Goal: Navigation & Orientation: Go to known website

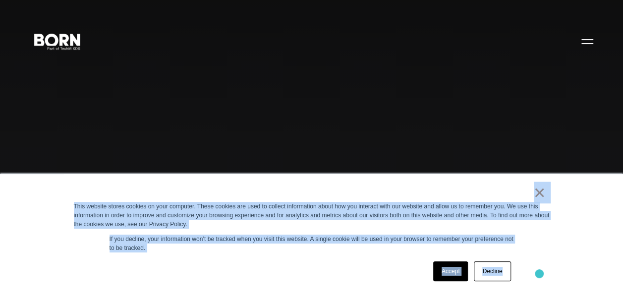
drag, startPoint x: 523, startPoint y: 195, endPoint x: 539, endPoint y: 274, distance: 80.4
click at [539, 274] on div "× This website stores cookies on your computer. These cookies are used to colle…" at bounding box center [312, 234] width 496 height 120
click at [327, 271] on div "Accept Decline" at bounding box center [294, 272] width 440 height 26
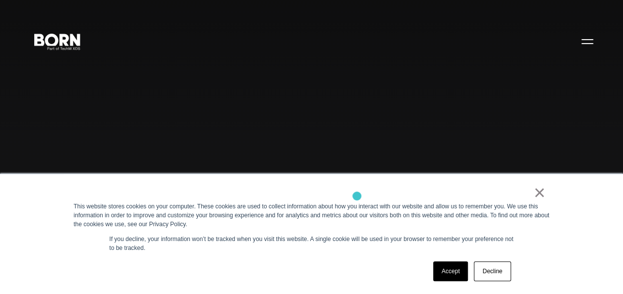
click at [357, 197] on div "×" at bounding box center [310, 195] width 472 height 14
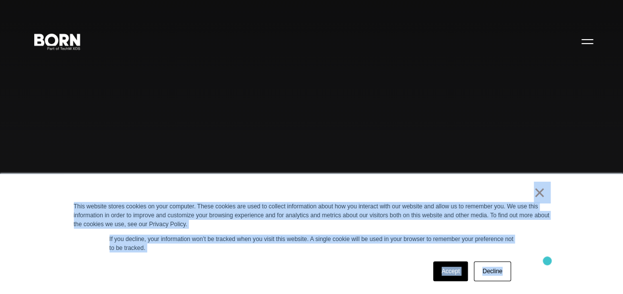
drag, startPoint x: 527, startPoint y: 190, endPoint x: 547, endPoint y: 261, distance: 73.7
click at [547, 261] on div "× This website stores cookies on your computer. These cookies are used to colle…" at bounding box center [312, 234] width 496 height 120
click at [348, 263] on div "Accept Decline" at bounding box center [294, 272] width 440 height 26
drag, startPoint x: 515, startPoint y: 191, endPoint x: 540, endPoint y: 262, distance: 75.1
click at [540, 262] on div "× This website stores cookies on your computer. These cookies are used to colle…" at bounding box center [312, 234] width 496 height 120
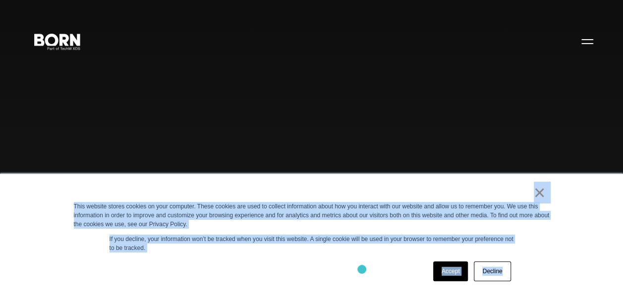
click at [362, 270] on div "Accept Decline" at bounding box center [294, 272] width 440 height 26
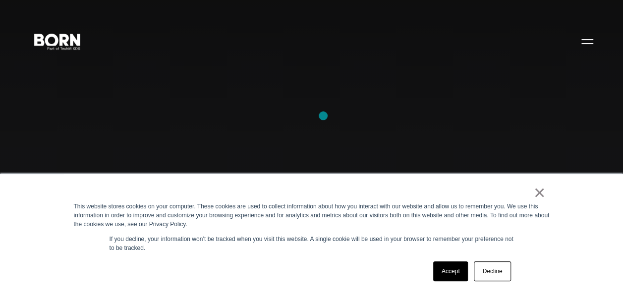
click at [323, 116] on div "Combining creative, content, and commerce to drive change. Imagine, build, and …" at bounding box center [311, 147] width 623 height 294
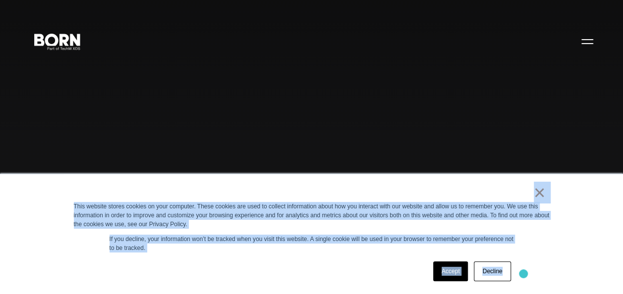
drag, startPoint x: 427, startPoint y: 180, endPoint x: 523, endPoint y: 274, distance: 134.2
click at [523, 274] on div "× This website stores cookies on your computer. These cookies are used to colle…" at bounding box center [312, 234] width 496 height 120
click at [306, 263] on div "Accept Decline" at bounding box center [294, 272] width 440 height 26
drag, startPoint x: 498, startPoint y: 185, endPoint x: 546, endPoint y: 284, distance: 110.4
click at [546, 284] on div "× This website stores cookies on your computer. These cookies are used to colle…" at bounding box center [312, 234] width 496 height 120
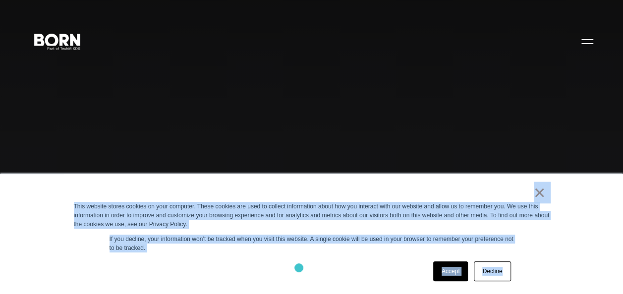
click at [299, 268] on div "Accept Decline" at bounding box center [294, 272] width 440 height 26
drag, startPoint x: 515, startPoint y: 187, endPoint x: 556, endPoint y: 264, distance: 86.7
click at [556, 264] on div "× This website stores cookies on your computer. These cookies are used to colle…" at bounding box center [312, 234] width 496 height 120
click at [277, 262] on div "Accept Decline" at bounding box center [294, 272] width 440 height 26
drag, startPoint x: 59, startPoint y: 187, endPoint x: 387, endPoint y: 274, distance: 338.8
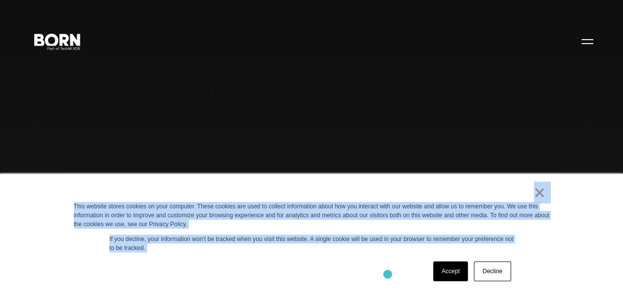
click at [387, 274] on div "× This website stores cookies on your computer. These cookies are used to colle…" at bounding box center [311, 234] width 623 height 120
drag, startPoint x: 387, startPoint y: 274, endPoint x: 325, endPoint y: 258, distance: 63.8
click at [325, 258] on div "× This website stores cookies on your computer. These cookies are used to colle…" at bounding box center [312, 234] width 496 height 120
click at [325, 260] on div "Accept Decline" at bounding box center [294, 272] width 440 height 26
drag, startPoint x: 71, startPoint y: 205, endPoint x: 218, endPoint y: 249, distance: 153.5
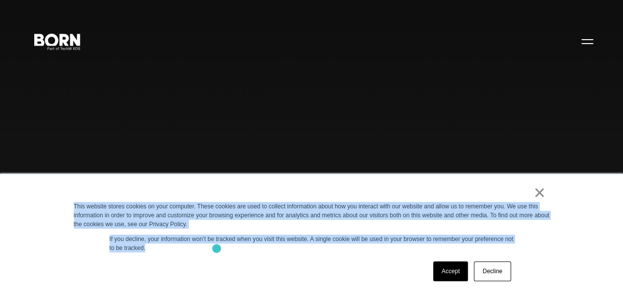
click at [218, 249] on div "× This website stores cookies on your computer. These cookies are used to colle…" at bounding box center [312, 234] width 496 height 120
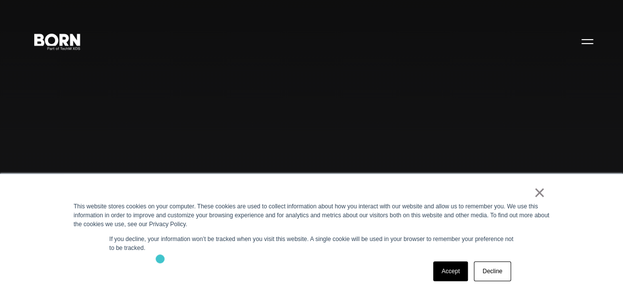
drag, startPoint x: 218, startPoint y: 249, endPoint x: 160, endPoint y: 259, distance: 58.9
click at [160, 259] on div "Accept Decline" at bounding box center [294, 272] width 440 height 26
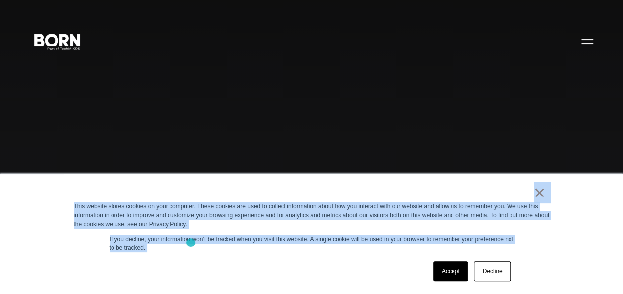
drag, startPoint x: 69, startPoint y: 198, endPoint x: 230, endPoint y: 257, distance: 171.8
click at [230, 257] on div "× This website stores cookies on your computer. These cookies are used to colle…" at bounding box center [312, 234] width 496 height 120
drag, startPoint x: 230, startPoint y: 257, endPoint x: 185, endPoint y: 265, distance: 45.8
click at [185, 265] on div "Accept Decline" at bounding box center [294, 272] width 440 height 26
click at [65, 199] on div "× This website stores cookies on your computer. These cookies are used to colle…" at bounding box center [312, 234] width 496 height 120
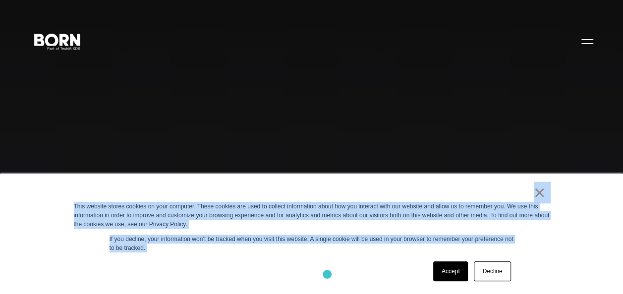
drag, startPoint x: 65, startPoint y: 199, endPoint x: 338, endPoint y: 279, distance: 284.7
click at [338, 279] on div "× This website stores cookies on your computer. These cookies are used to colle…" at bounding box center [312, 234] width 496 height 120
drag, startPoint x: 338, startPoint y: 279, endPoint x: 273, endPoint y: 264, distance: 67.3
click at [273, 264] on div "Accept Decline" at bounding box center [294, 272] width 440 height 26
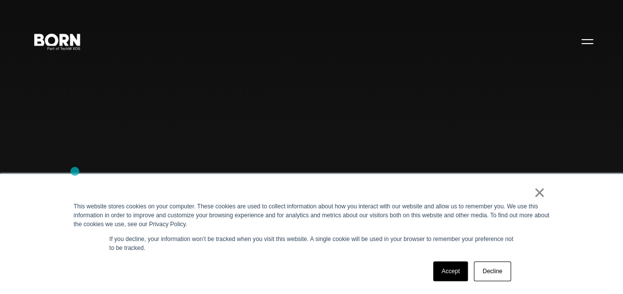
click at [75, 171] on div "Combining creative, content, and commerce to drive change. Imagine, build, and …" at bounding box center [311, 147] width 623 height 294
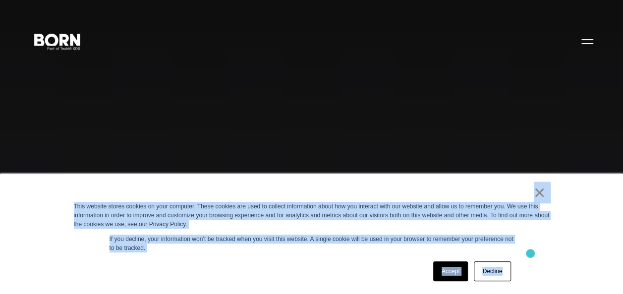
drag, startPoint x: 483, startPoint y: 194, endPoint x: 549, endPoint y: 256, distance: 90.8
click at [549, 256] on div "× This website stores cookies on your computer. These cookies are used to colle…" at bounding box center [312, 234] width 496 height 120
click at [325, 258] on div "× This website stores cookies on your computer. These cookies are used to colle…" at bounding box center [312, 234] width 496 height 120
drag, startPoint x: 488, startPoint y: 198, endPoint x: 543, endPoint y: 249, distance: 74.7
click at [543, 249] on div "× This website stores cookies on your computer. These cookies are used to colle…" at bounding box center [312, 234] width 496 height 120
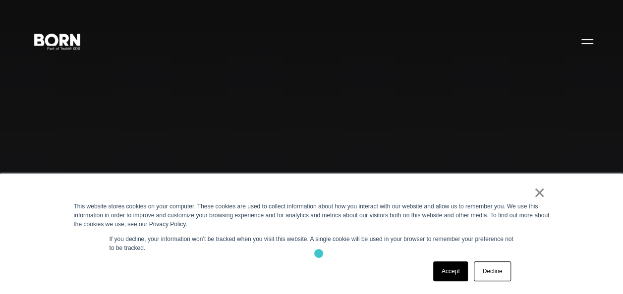
click at [319, 254] on div "× This website stores cookies on your computer. These cookies are used to colle…" at bounding box center [312, 234] width 496 height 120
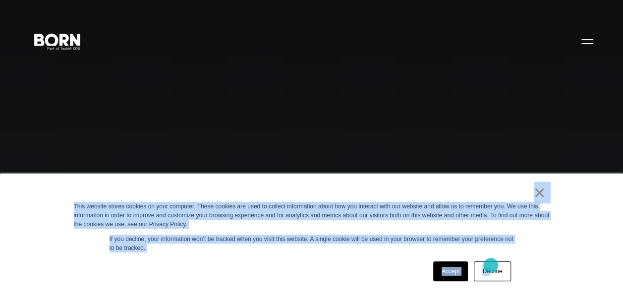
drag, startPoint x: 398, startPoint y: 194, endPoint x: 491, endPoint y: 266, distance: 117.4
click at [491, 266] on div "× This website stores cookies on your computer. These cookies are used to colle…" at bounding box center [312, 234] width 496 height 120
click at [357, 261] on div "Accept Decline" at bounding box center [294, 272] width 440 height 26
drag, startPoint x: 497, startPoint y: 186, endPoint x: 561, endPoint y: 269, distance: 104.9
click at [561, 269] on div "× This website stores cookies on your computer. These cookies are used to colle…" at bounding box center [311, 234] width 623 height 120
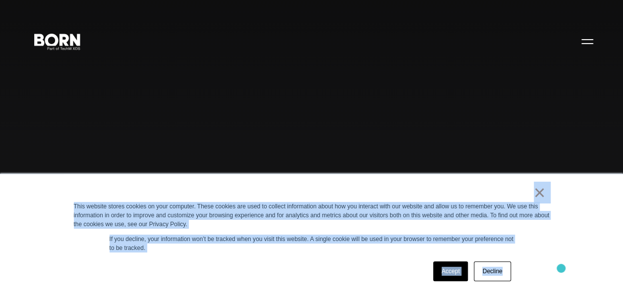
click at [328, 269] on div "Accept Decline" at bounding box center [294, 272] width 440 height 26
drag, startPoint x: 463, startPoint y: 183, endPoint x: 524, endPoint y: 241, distance: 83.4
click at [524, 241] on div "× This website stores cookies on your computer. These cookies are used to colle…" at bounding box center [312, 234] width 496 height 120
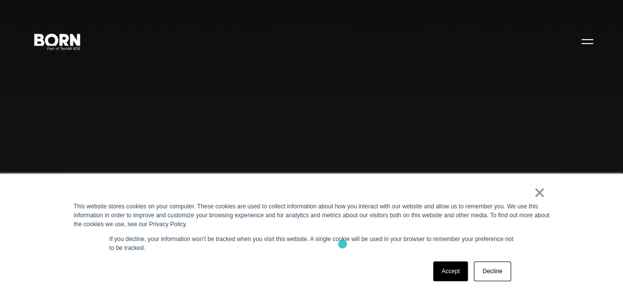
click at [342, 244] on p "If you decline, your information won’t be tracked when you visit this website. …" at bounding box center [312, 244] width 404 height 18
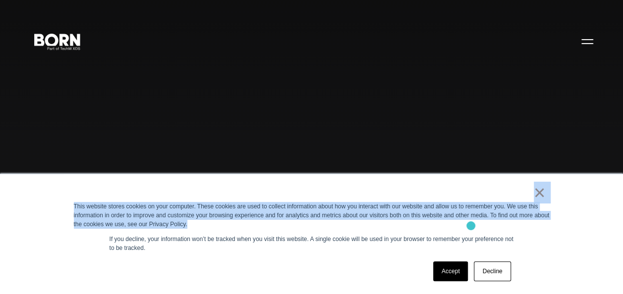
drag, startPoint x: 360, startPoint y: 184, endPoint x: 471, endPoint y: 226, distance: 119.0
click at [471, 226] on div "× This website stores cookies on your computer. These cookies are used to colle…" at bounding box center [312, 234] width 496 height 120
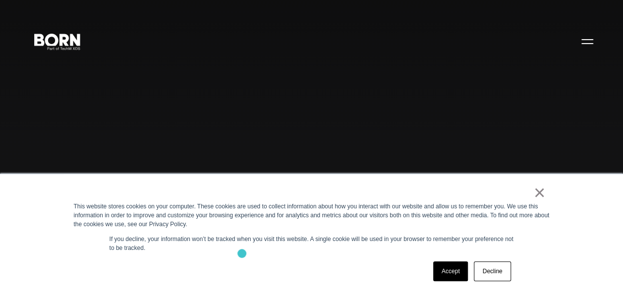
click at [242, 254] on div "× This website stores cookies on your computer. These cookies are used to colle…" at bounding box center [312, 234] width 496 height 120
drag, startPoint x: 375, startPoint y: 185, endPoint x: 447, endPoint y: 259, distance: 103.4
click at [447, 259] on div "× This website stores cookies on your computer. These cookies are used to colle…" at bounding box center [312, 234] width 496 height 120
drag, startPoint x: 447, startPoint y: 259, endPoint x: 322, endPoint y: 257, distance: 125.4
click at [322, 257] on div "× This website stores cookies on your computer. These cookies are used to colle…" at bounding box center [312, 234] width 496 height 120
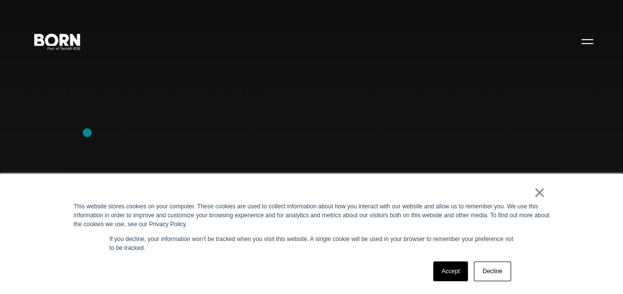
click at [87, 133] on div "Combining creative, content, and commerce to drive change. Imagine, build, and …" at bounding box center [311, 147] width 623 height 294
click at [95, 184] on div "× This website stores cookies on your computer. These cookies are used to colle…" at bounding box center [312, 234] width 496 height 120
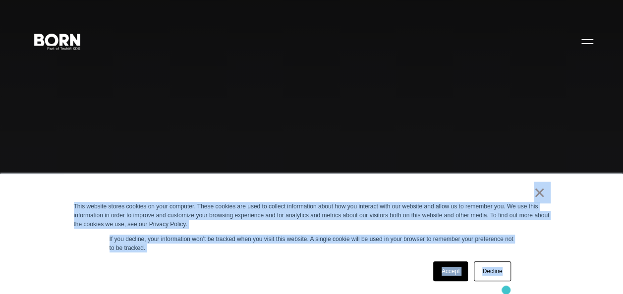
drag, startPoint x: 379, startPoint y: 190, endPoint x: 506, endPoint y: 290, distance: 162.0
click at [506, 290] on div "× This website stores cookies on your computer. These cookies are used to colle…" at bounding box center [312, 234] width 496 height 120
click at [283, 268] on div "Accept Decline" at bounding box center [294, 272] width 440 height 26
drag, startPoint x: 471, startPoint y: 183, endPoint x: 594, endPoint y: 260, distance: 145.3
click at [594, 260] on div "× This website stores cookies on your computer. These cookies are used to colle…" at bounding box center [311, 234] width 623 height 120
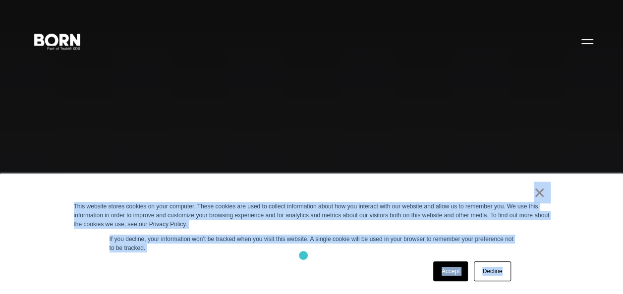
click at [302, 255] on div "× This website stores cookies on your computer. These cookies are used to colle…" at bounding box center [312, 234] width 496 height 120
drag, startPoint x: 507, startPoint y: 192, endPoint x: 579, endPoint y: 275, distance: 109.3
click at [579, 275] on div "× This website stores cookies on your computer. These cookies are used to colle…" at bounding box center [311, 234] width 623 height 120
click at [241, 265] on div "Accept Decline" at bounding box center [294, 272] width 440 height 26
drag, startPoint x: 497, startPoint y: 188, endPoint x: 557, endPoint y: 267, distance: 98.6
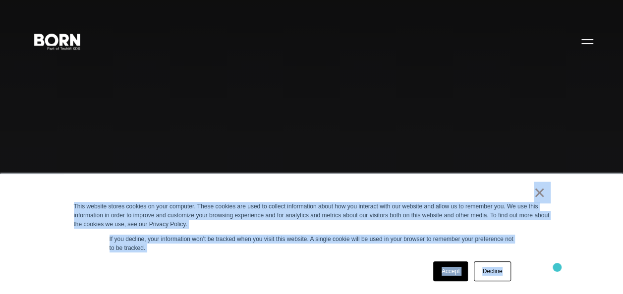
click at [557, 267] on div "× This website stores cookies on your computer. These cookies are used to colle…" at bounding box center [312, 234] width 496 height 120
click at [292, 272] on div "Accept Decline" at bounding box center [294, 272] width 440 height 26
drag, startPoint x: 367, startPoint y: 189, endPoint x: 533, endPoint y: 276, distance: 187.7
click at [533, 276] on div "× This website stores cookies on your computer. These cookies are used to colle…" at bounding box center [312, 234] width 496 height 120
click at [283, 273] on div "Accept Decline" at bounding box center [294, 272] width 440 height 26
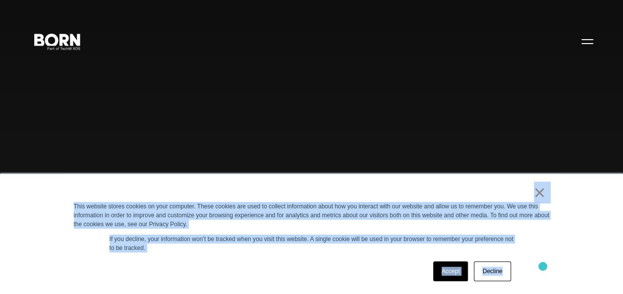
drag, startPoint x: 398, startPoint y: 188, endPoint x: 543, endPoint y: 267, distance: 164.5
click at [543, 267] on div "× This website stores cookies on your computer. These cookies are used to colle…" at bounding box center [312, 234] width 496 height 120
click at [308, 260] on div "Accept Decline" at bounding box center [294, 272] width 440 height 26
drag, startPoint x: 394, startPoint y: 188, endPoint x: 580, endPoint y: 268, distance: 202.0
click at [580, 268] on div "× This website stores cookies on your computer. These cookies are used to colle…" at bounding box center [311, 234] width 623 height 120
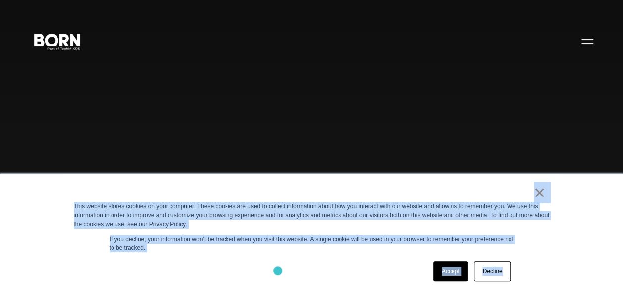
click at [278, 271] on div "Accept Decline" at bounding box center [294, 272] width 440 height 26
drag, startPoint x: 360, startPoint y: 188, endPoint x: 537, endPoint y: 265, distance: 192.2
click at [537, 265] on div "× This website stores cookies on your computer. These cookies are used to colle…" at bounding box center [312, 234] width 496 height 120
click at [337, 277] on div "Accept Decline" at bounding box center [294, 272] width 440 height 26
drag, startPoint x: 244, startPoint y: 184, endPoint x: 550, endPoint y: 274, distance: 318.6
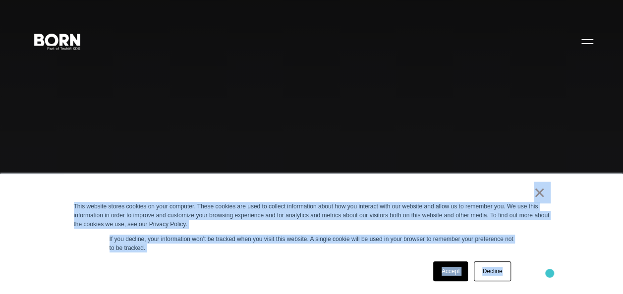
click at [550, 274] on div "× This website stores cookies on your computer. These cookies are used to colle…" at bounding box center [312, 234] width 496 height 120
click at [268, 257] on div "× This website stores cookies on your computer. These cookies are used to colle…" at bounding box center [312, 234] width 496 height 120
drag, startPoint x: 399, startPoint y: 184, endPoint x: 534, endPoint y: 283, distance: 167.0
click at [534, 283] on div "× This website stores cookies on your computer. These cookies are used to colle…" at bounding box center [312, 234] width 496 height 120
click at [314, 278] on div "Accept Decline" at bounding box center [294, 272] width 440 height 26
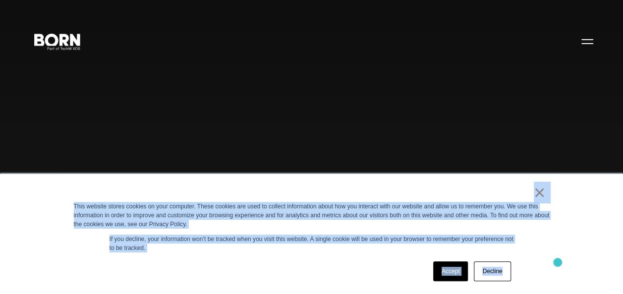
drag, startPoint x: 386, startPoint y: 180, endPoint x: 557, endPoint y: 263, distance: 190.6
click at [557, 263] on div "× This website stores cookies on your computer. These cookies are used to colle…" at bounding box center [312, 234] width 496 height 120
click at [320, 252] on p "If you decline, your information won’t be tracked when you visit this website. …" at bounding box center [312, 244] width 404 height 18
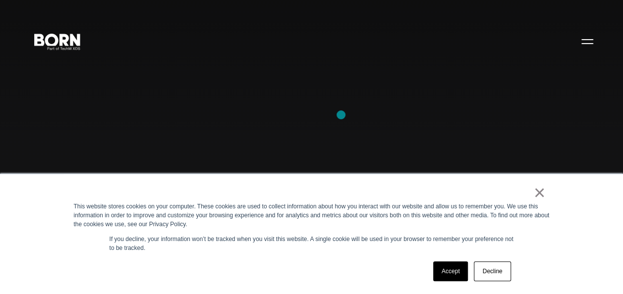
click at [340, 115] on div "Combining creative, content, and commerce to drive change. Imagine, build, and …" at bounding box center [311, 147] width 623 height 294
click at [385, 93] on div "Combining creative, content, and commerce to drive change. Imagine, build, and …" at bounding box center [311, 147] width 623 height 294
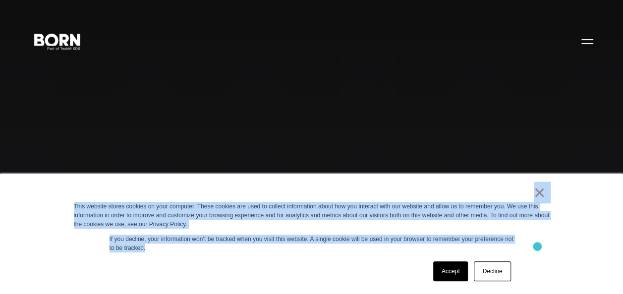
drag, startPoint x: 464, startPoint y: 186, endPoint x: 537, endPoint y: 247, distance: 95.0
click at [537, 247] on div "× This website stores cookies on your computer. These cookies are used to colle…" at bounding box center [312, 234] width 496 height 120
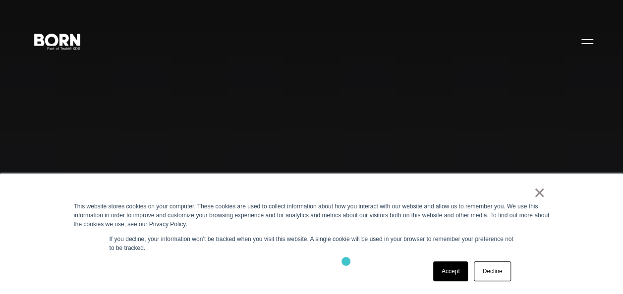
click at [344, 262] on div "Accept Decline" at bounding box center [294, 272] width 440 height 26
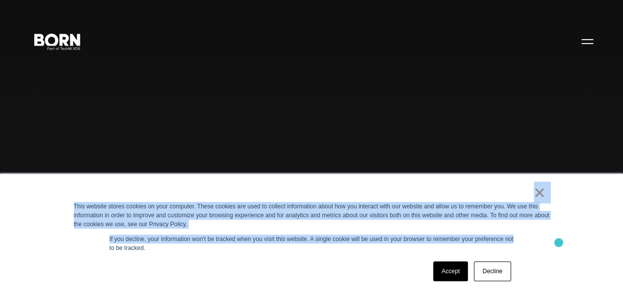
drag, startPoint x: 520, startPoint y: 190, endPoint x: 558, endPoint y: 240, distance: 62.9
click at [558, 240] on div "× This website stores cookies on your computer. These cookies are used to colle…" at bounding box center [312, 234] width 496 height 120
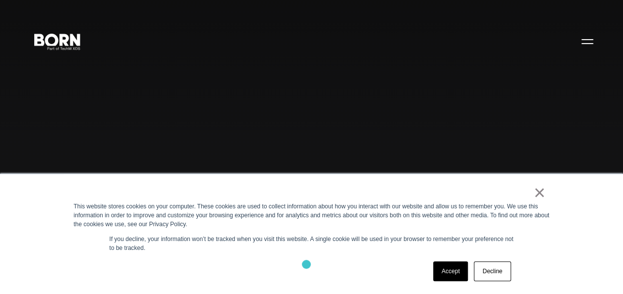
click at [306, 265] on div "Accept Decline" at bounding box center [294, 272] width 440 height 26
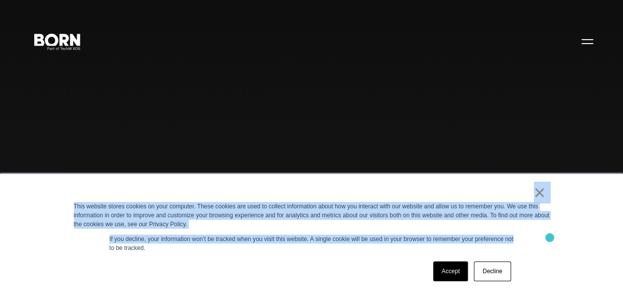
drag, startPoint x: 488, startPoint y: 188, endPoint x: 551, endPoint y: 239, distance: 81.7
click at [551, 239] on div "× This website stores cookies on your computer. These cookies are used to colle…" at bounding box center [312, 234] width 496 height 120
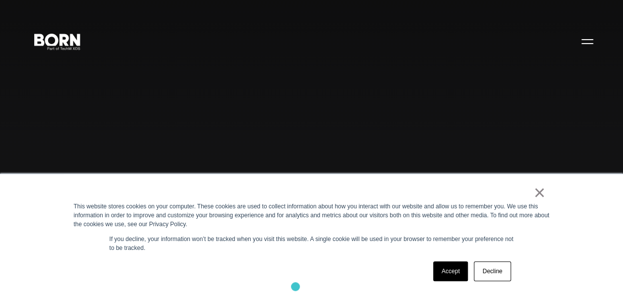
click at [295, 287] on div "× This website stores cookies on your computer. These cookies are used to colle…" at bounding box center [312, 234] width 496 height 120
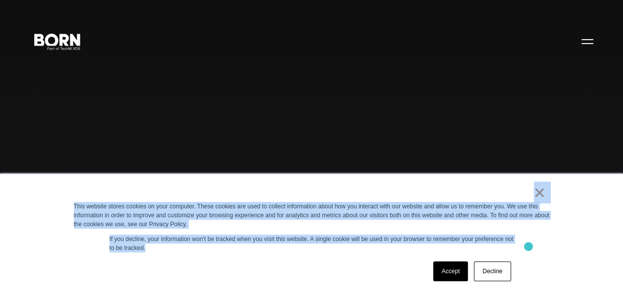
drag, startPoint x: 380, startPoint y: 189, endPoint x: 528, endPoint y: 247, distance: 158.9
click at [528, 247] on div "× This website stores cookies on your computer. These cookies are used to colle…" at bounding box center [312, 234] width 496 height 120
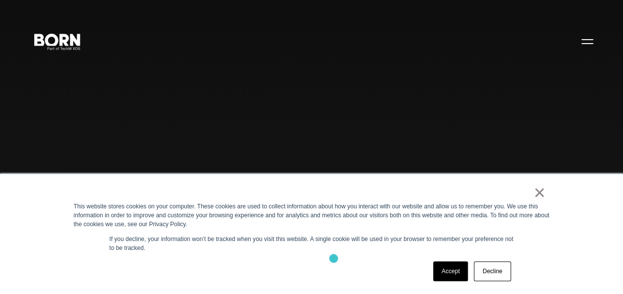
click at [333, 258] on div "× This website stores cookies on your computer. These cookies are used to colle…" at bounding box center [312, 234] width 496 height 120
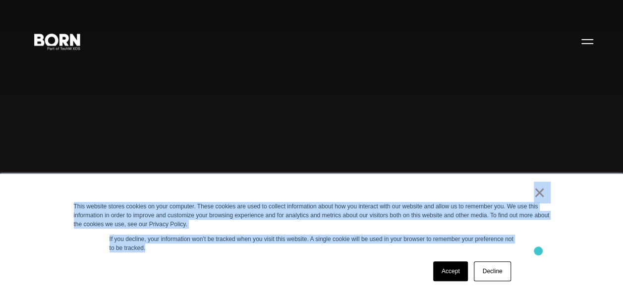
drag, startPoint x: 386, startPoint y: 189, endPoint x: 539, endPoint y: 252, distance: 165.6
click at [539, 252] on div "× This website stores cookies on your computer. These cookies are used to colle…" at bounding box center [312, 234] width 496 height 120
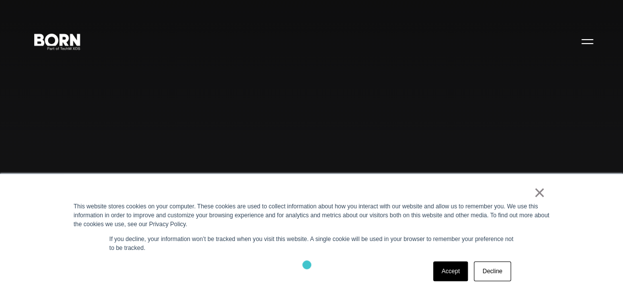
click at [307, 265] on div "Accept Decline" at bounding box center [294, 272] width 440 height 26
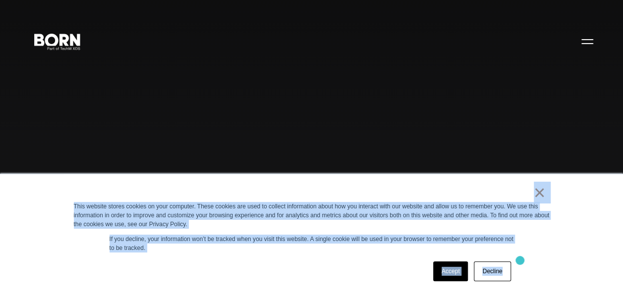
drag, startPoint x: 384, startPoint y: 194, endPoint x: 520, endPoint y: 261, distance: 151.8
click at [520, 261] on div "× This website stores cookies on your computer. These cookies are used to colle…" at bounding box center [312, 234] width 496 height 120
click at [312, 256] on div "× This website stores cookies on your computer. These cookies are used to colle…" at bounding box center [312, 234] width 496 height 120
drag, startPoint x: 286, startPoint y: 183, endPoint x: 518, endPoint y: 275, distance: 249.2
click at [518, 275] on div "× This website stores cookies on your computer. These cookies are used to colle…" at bounding box center [312, 234] width 496 height 120
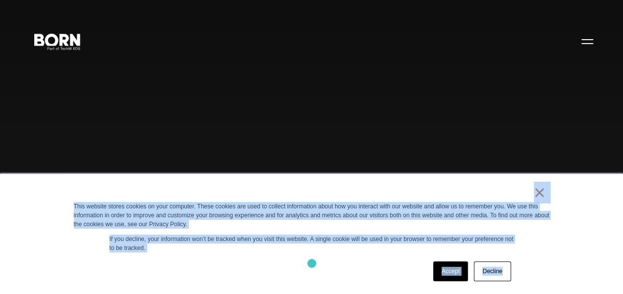
click at [312, 264] on div "Accept Decline" at bounding box center [294, 272] width 440 height 26
drag, startPoint x: 357, startPoint y: 186, endPoint x: 535, endPoint y: 261, distance: 192.8
click at [535, 261] on div "× This website stores cookies on your computer. These cookies are used to colle…" at bounding box center [312, 234] width 496 height 120
click at [337, 264] on div "Accept Decline" at bounding box center [294, 272] width 440 height 26
drag, startPoint x: 326, startPoint y: 172, endPoint x: 364, endPoint y: 195, distance: 44.3
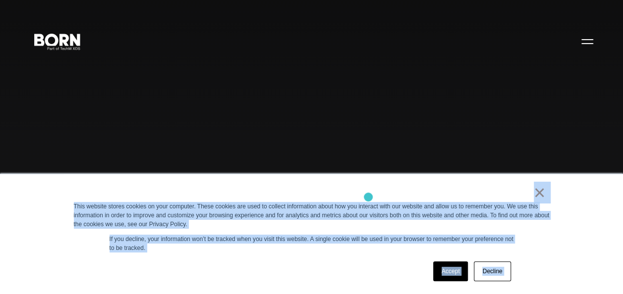
click at [300, 267] on div "Accept Decline" at bounding box center [294, 272] width 440 height 26
drag, startPoint x: 221, startPoint y: 198, endPoint x: 342, endPoint y: 280, distance: 146.7
click at [342, 280] on div "× This website stores cookies on your computer. These cookies are used to colle…" at bounding box center [312, 234] width 496 height 120
drag, startPoint x: 342, startPoint y: 280, endPoint x: 261, endPoint y: 273, distance: 81.7
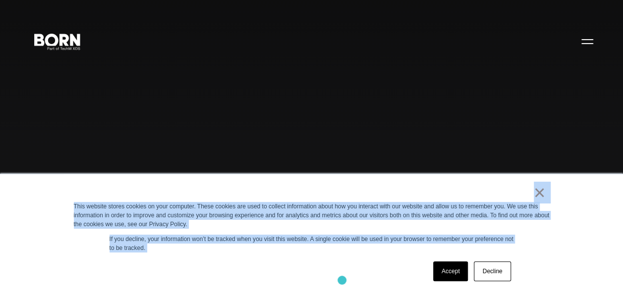
click at [261, 273] on div "Accept Decline" at bounding box center [294, 272] width 440 height 26
click at [303, 187] on div "× This website stores cookies on your computer. These cookies are used to colle…" at bounding box center [312, 234] width 496 height 120
drag, startPoint x: 303, startPoint y: 187, endPoint x: 508, endPoint y: 272, distance: 222.4
click at [508, 272] on div "× This website stores cookies on your computer. These cookies are used to colle…" at bounding box center [312, 234] width 496 height 120
click at [351, 261] on div "Accept Decline" at bounding box center [294, 272] width 440 height 26
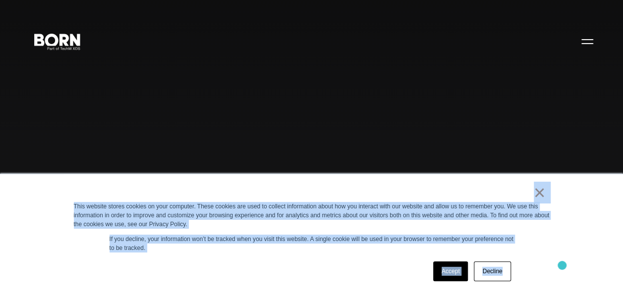
drag, startPoint x: 339, startPoint y: 188, endPoint x: 563, endPoint y: 268, distance: 238.1
click at [563, 268] on div "× This website stores cookies on your computer. These cookies are used to colle…" at bounding box center [311, 234] width 623 height 120
click at [355, 274] on div "Accept Decline" at bounding box center [294, 272] width 440 height 26
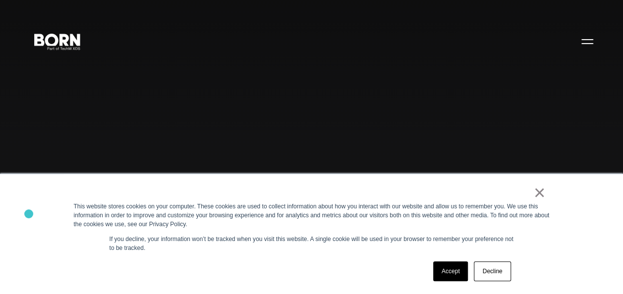
click at [29, 214] on div "× This website stores cookies on your computer. These cookies are used to colle…" at bounding box center [311, 234] width 623 height 120
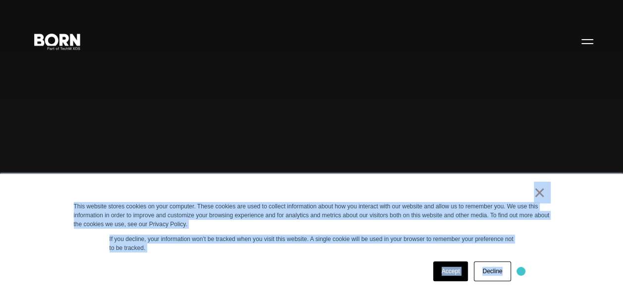
drag, startPoint x: 56, startPoint y: 194, endPoint x: 521, endPoint y: 272, distance: 471.8
click at [521, 272] on div "× This website stores cookies on your computer. These cookies are used to colle…" at bounding box center [311, 234] width 623 height 120
click at [315, 255] on div "× This website stores cookies on your computer. These cookies are used to colle…" at bounding box center [312, 234] width 496 height 120
drag, startPoint x: 486, startPoint y: 183, endPoint x: 526, endPoint y: 284, distance: 109.4
click at [526, 284] on div "× This website stores cookies on your computer. These cookies are used to colle…" at bounding box center [312, 234] width 496 height 120
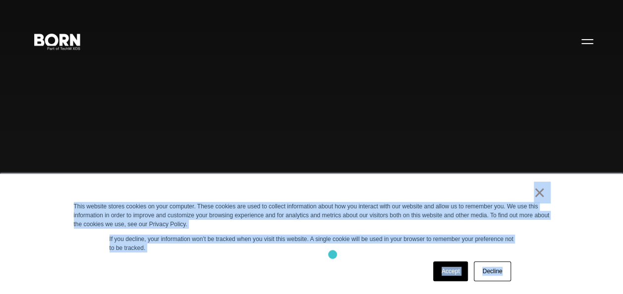
click at [333, 255] on div "× This website stores cookies on your computer. These cookies are used to colle…" at bounding box center [312, 234] width 496 height 120
drag, startPoint x: 455, startPoint y: 194, endPoint x: 546, endPoint y: 265, distance: 115.8
click at [546, 265] on div "× This website stores cookies on your computer. These cookies are used to colle…" at bounding box center [312, 234] width 496 height 120
click at [363, 266] on div "Accept Decline" at bounding box center [294, 272] width 440 height 26
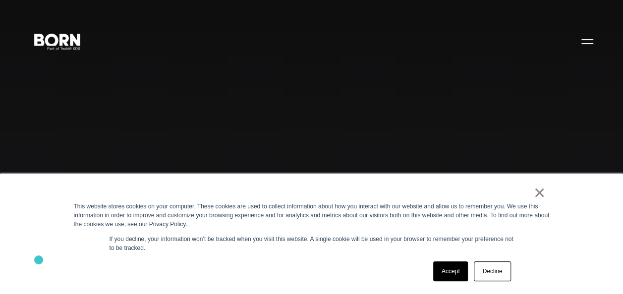
click at [39, 260] on div "× This website stores cookies on your computer. These cookies are used to colle…" at bounding box center [311, 234] width 623 height 120
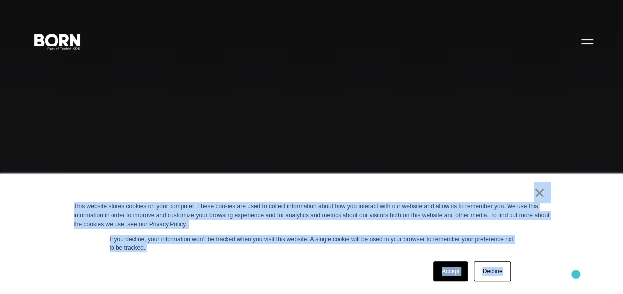
drag, startPoint x: 427, startPoint y: 191, endPoint x: 576, endPoint y: 276, distance: 171.1
click at [576, 276] on div "× This website stores cookies on your computer. These cookies are used to colle…" at bounding box center [311, 234] width 623 height 120
click at [366, 269] on div "Accept Decline" at bounding box center [294, 272] width 440 height 26
drag, startPoint x: 489, startPoint y: 182, endPoint x: 556, endPoint y: 278, distance: 117.0
click at [556, 278] on div "× This website stores cookies on your computer. These cookies are used to colle…" at bounding box center [312, 234] width 496 height 120
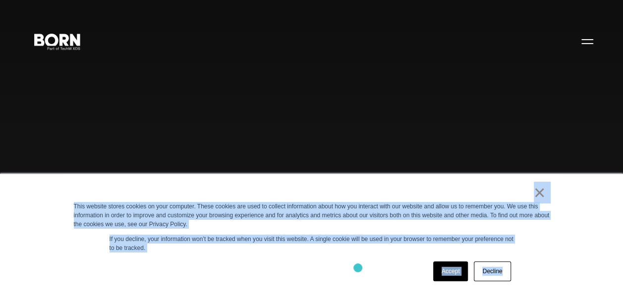
click at [358, 268] on div "Accept Decline" at bounding box center [294, 272] width 440 height 26
drag, startPoint x: 500, startPoint y: 187, endPoint x: 539, endPoint y: 272, distance: 93.1
click at [539, 272] on div "× This website stores cookies on your computer. These cookies are used to colle…" at bounding box center [312, 234] width 496 height 120
click at [396, 274] on div "Accept Decline" at bounding box center [294, 272] width 440 height 26
drag, startPoint x: 513, startPoint y: 183, endPoint x: 582, endPoint y: 276, distance: 114.8
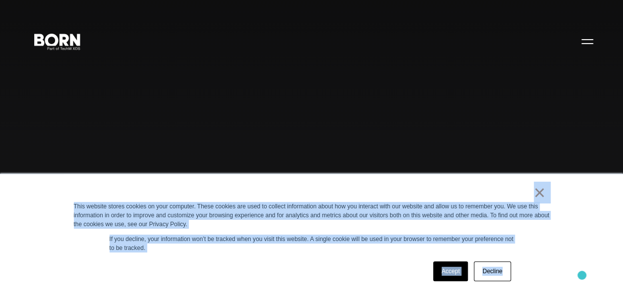
click at [582, 276] on div "× This website stores cookies on your computer. These cookies are used to colle…" at bounding box center [311, 234] width 623 height 120
click at [389, 270] on div "Accept Decline" at bounding box center [294, 272] width 440 height 26
drag, startPoint x: 505, startPoint y: 192, endPoint x: 559, endPoint y: 266, distance: 91.5
click at [559, 266] on div "× This website stores cookies on your computer. These cookies are used to colle…" at bounding box center [311, 234] width 623 height 120
drag, startPoint x: 559, startPoint y: 266, endPoint x: 548, endPoint y: 271, distance: 12.7
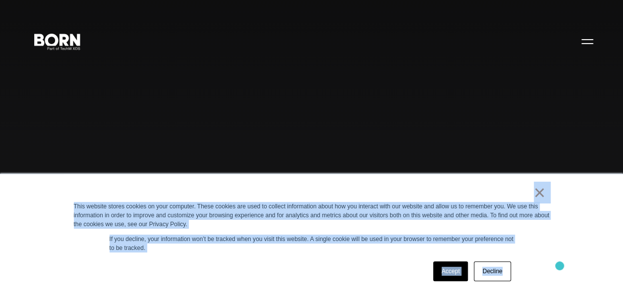
click at [548, 271] on div "× This website stores cookies on your computer. These cookies are used to colle…" at bounding box center [312, 234] width 496 height 120
click at [538, 271] on div "× This website stores cookies on your computer. These cookies are used to colle…" at bounding box center [312, 234] width 496 height 120
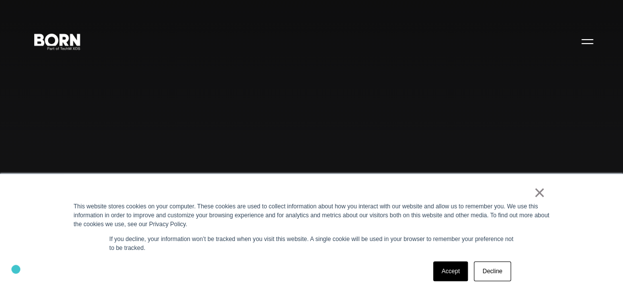
click at [16, 270] on div "× This website stores cookies on your computer. These cookies are used to colle…" at bounding box center [311, 234] width 623 height 120
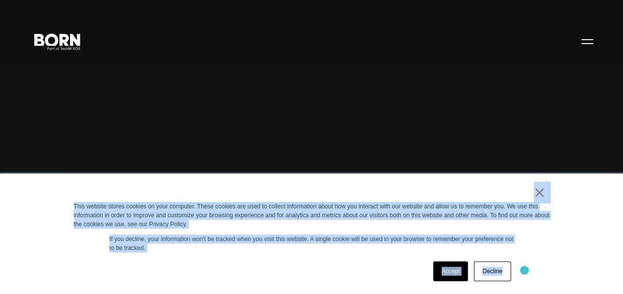
drag, startPoint x: 467, startPoint y: 194, endPoint x: 525, endPoint y: 271, distance: 96.2
click at [525, 271] on div "× This website stores cookies on your computer. These cookies are used to colle…" at bounding box center [312, 234] width 496 height 120
click at [320, 285] on div "× This website stores cookies on your computer. These cookies are used to colle…" at bounding box center [312, 234] width 496 height 120
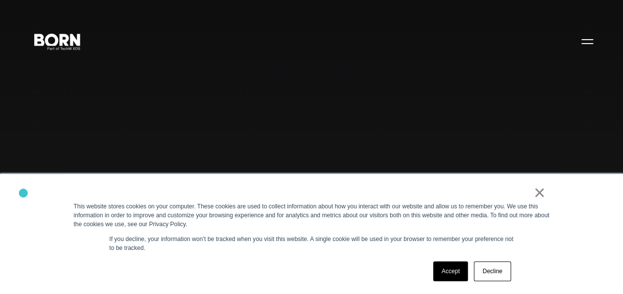
click at [23, 193] on div "× This website stores cookies on your computer. These cookies are used to colle…" at bounding box center [311, 234] width 623 height 120
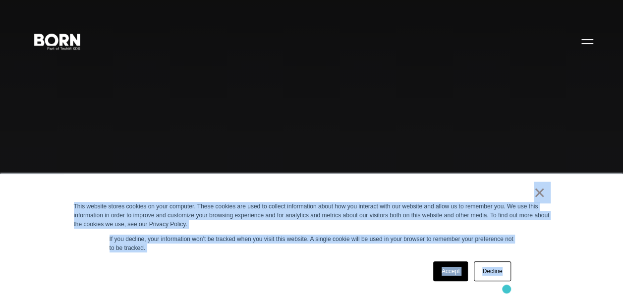
drag, startPoint x: 305, startPoint y: 195, endPoint x: 506, endPoint y: 289, distance: 222.8
click at [506, 289] on div "× This website stores cookies on your computer. These cookies are used to colle…" at bounding box center [312, 234] width 496 height 120
click at [351, 275] on div "Accept Decline" at bounding box center [294, 272] width 440 height 26
drag, startPoint x: 481, startPoint y: 188, endPoint x: 526, endPoint y: 259, distance: 84.0
click at [526, 259] on div "× This website stores cookies on your computer. These cookies are used to colle…" at bounding box center [312, 234] width 496 height 120
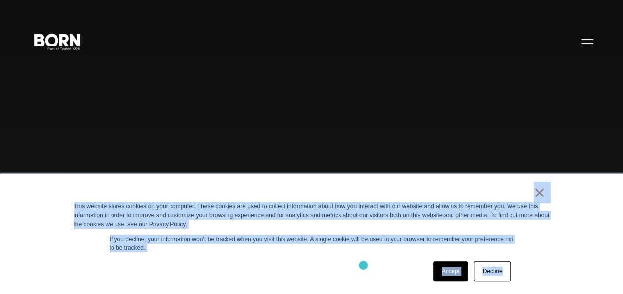
click at [363, 266] on div "Accept Decline" at bounding box center [294, 272] width 440 height 26
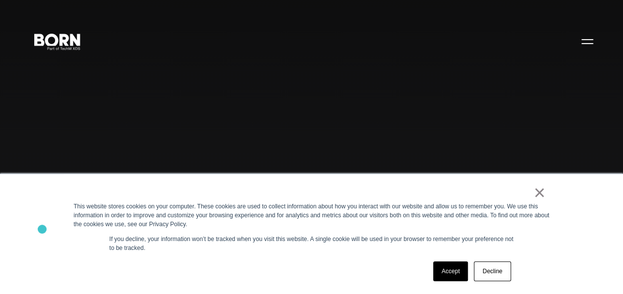
click at [42, 229] on div "× This website stores cookies on your computer. These cookies are used to colle…" at bounding box center [311, 234] width 623 height 120
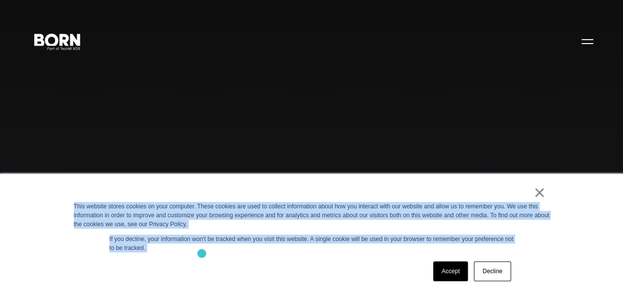
drag, startPoint x: 47, startPoint y: 211, endPoint x: 202, endPoint y: 254, distance: 160.4
click at [202, 254] on div "× This website stores cookies on your computer. These cookies are used to colle…" at bounding box center [311, 234] width 623 height 120
drag, startPoint x: 202, startPoint y: 254, endPoint x: 252, endPoint y: 263, distance: 51.3
click at [252, 263] on div "Accept Decline" at bounding box center [294, 272] width 440 height 26
click at [302, 263] on div "Accept Decline" at bounding box center [294, 272] width 440 height 26
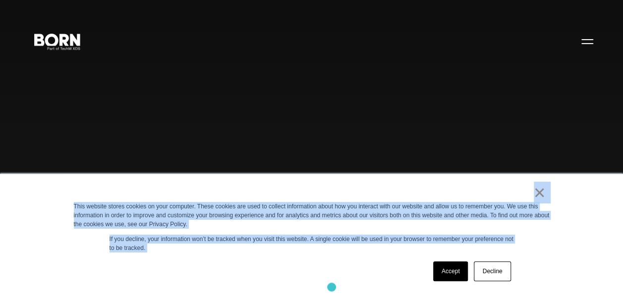
drag, startPoint x: 228, startPoint y: 200, endPoint x: 332, endPoint y: 287, distance: 135.4
click at [332, 287] on div "× This website stores cookies on your computer. These cookies are used to colle…" at bounding box center [312, 234] width 496 height 120
click at [216, 262] on div "Accept Decline" at bounding box center [294, 272] width 440 height 26
drag, startPoint x: 249, startPoint y: 188, endPoint x: 319, endPoint y: 255, distance: 96.4
click at [319, 255] on div "× This website stores cookies on your computer. These cookies are used to colle…" at bounding box center [312, 234] width 496 height 120
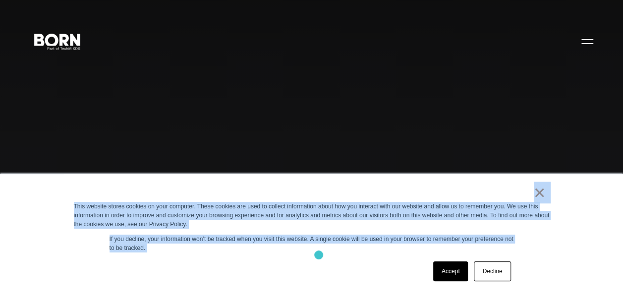
drag, startPoint x: 319, startPoint y: 255, endPoint x: 265, endPoint y: 266, distance: 54.5
click at [265, 266] on div "Accept Decline" at bounding box center [294, 272] width 440 height 26
click at [227, 254] on div "× This website stores cookies on your computer. These cookies are used to colle…" at bounding box center [312, 234] width 496 height 120
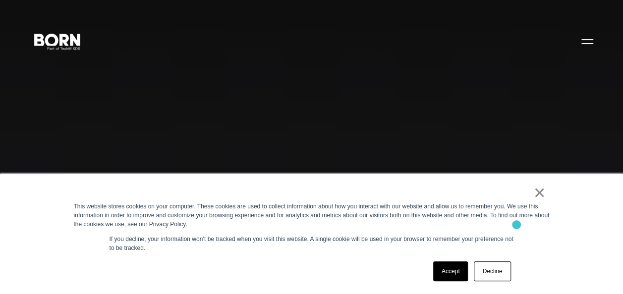
click at [516, 225] on div "This website stores cookies on your computer. These cookies are used to collect…" at bounding box center [312, 215] width 476 height 27
